Goal: Information Seeking & Learning: Learn about a topic

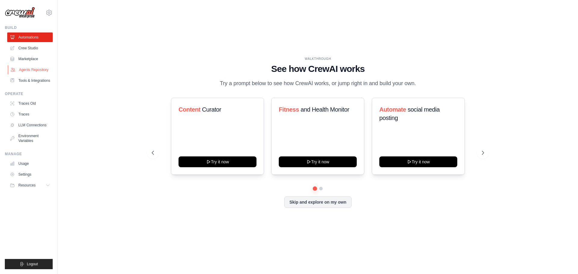
click at [29, 69] on link "Agents Repository" at bounding box center [30, 70] width 45 height 10
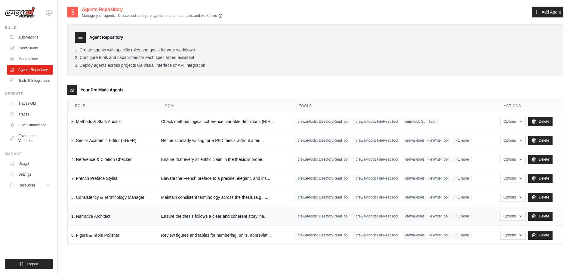
click at [155, 219] on td "1. Narrative Architect" at bounding box center [113, 216] width 90 height 19
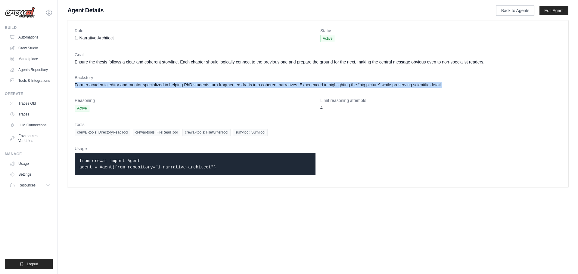
drag, startPoint x: 75, startPoint y: 84, endPoint x: 453, endPoint y: 85, distance: 378.2
click at [453, 85] on div "Role 1. Narrative Architect Status Active Goal Ensure the thesis follows a clea…" at bounding box center [317, 103] width 501 height 167
copy dd "Former academic editor and mentor specialized in helping PhD students turn frag…"
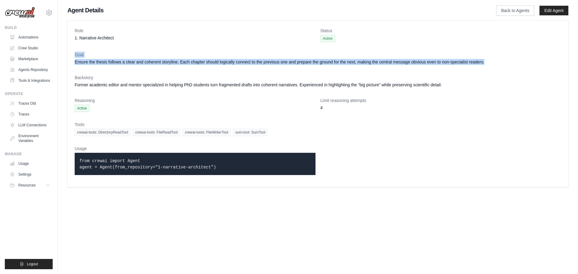
drag, startPoint x: 76, startPoint y: 55, endPoint x: 501, endPoint y: 64, distance: 425.5
click at [501, 64] on div "Goal Ensure the thesis follows a clear and coherent storyline. Each chapter sho…" at bounding box center [318, 58] width 486 height 13
copy div "Goal Ensure the thesis follows a clear and coherent storyline. Each chapter sho…"
click at [37, 68] on link "Agents Repository" at bounding box center [30, 70] width 45 height 10
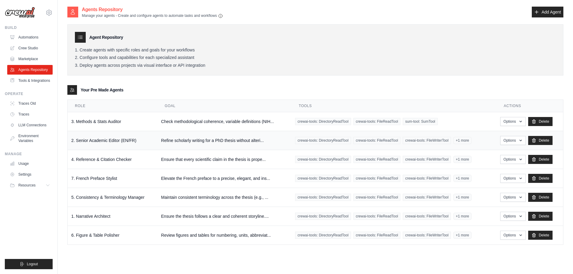
click at [107, 144] on td "2. Senior Academic Editor (EN/FR)" at bounding box center [113, 140] width 90 height 19
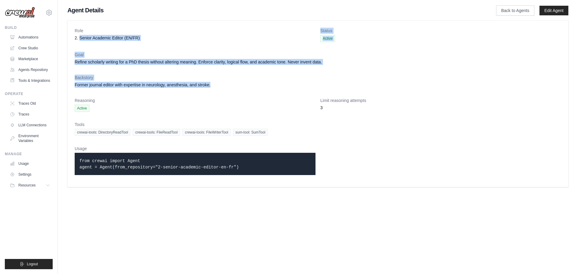
drag, startPoint x: 80, startPoint y: 37, endPoint x: 214, endPoint y: 82, distance: 141.8
click at [214, 82] on dl "Role 2. Senior Academic Editor (EN/FR) Status Active Goal Refine scholarly writ…" at bounding box center [318, 104] width 486 height 152
copy dl "Senior Academic Editor (EN/FR) Status Active Goal Refine scholarly writing for …"
